Goal: Browse casually

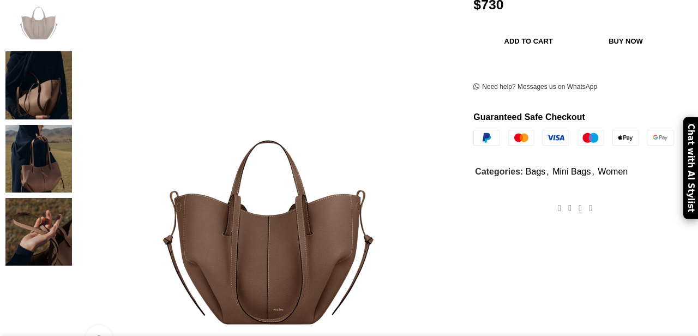
scroll to position [244, 0]
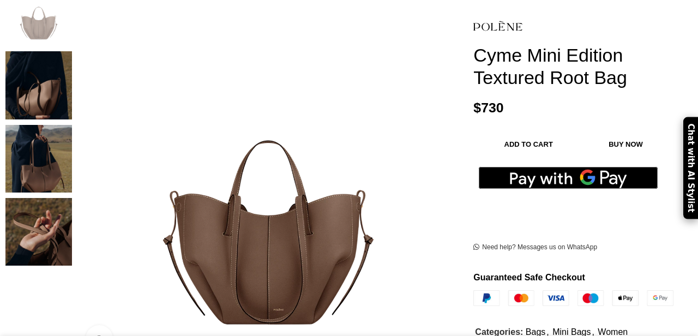
click at [55, 51] on img at bounding box center [38, 85] width 66 height 68
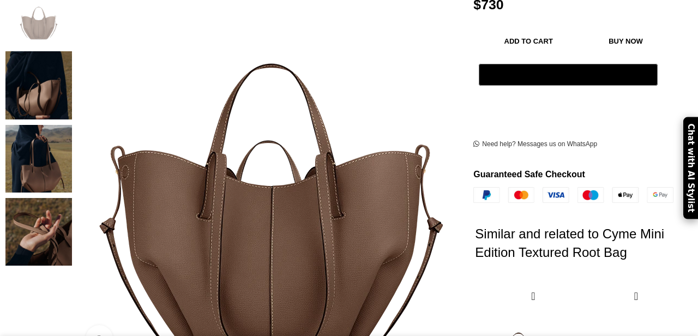
click at [247, 210] on img at bounding box center [271, 110] width 545 height 623
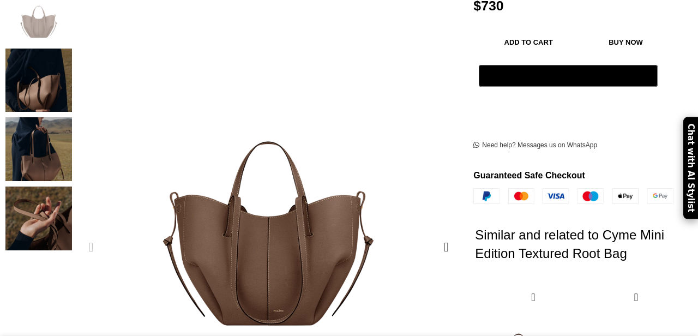
scroll to position [0, 114]
click at [56, 145] on img "3 / 4" at bounding box center [38, 149] width 66 height 64
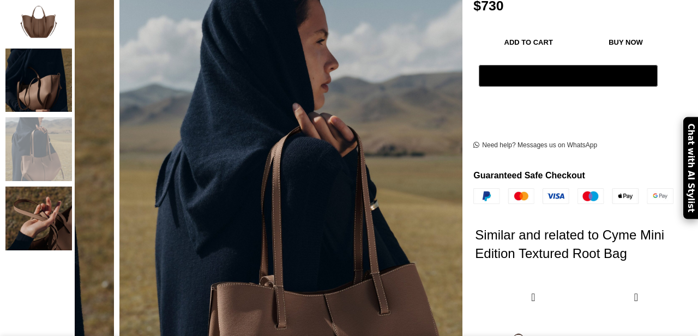
click at [44, 128] on img "3 / 4" at bounding box center [38, 149] width 66 height 64
click at [47, 49] on img "2 / 4" at bounding box center [38, 81] width 66 height 64
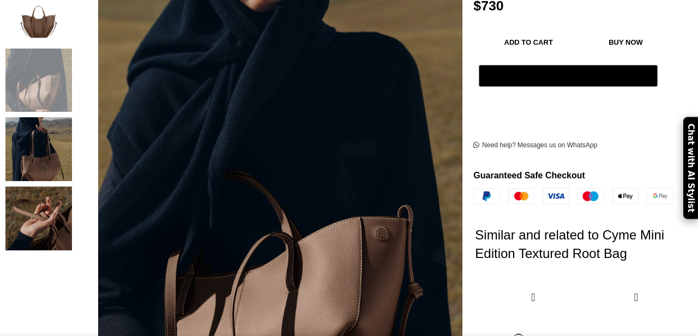
click at [45, 70] on img "2 / 4" at bounding box center [38, 81] width 66 height 64
